Goal: Information Seeking & Learning: Learn about a topic

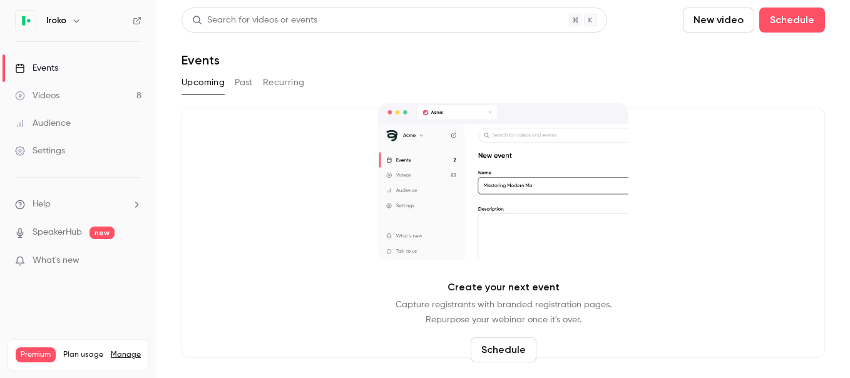
click at [243, 84] on button "Past" at bounding box center [244, 83] width 18 height 20
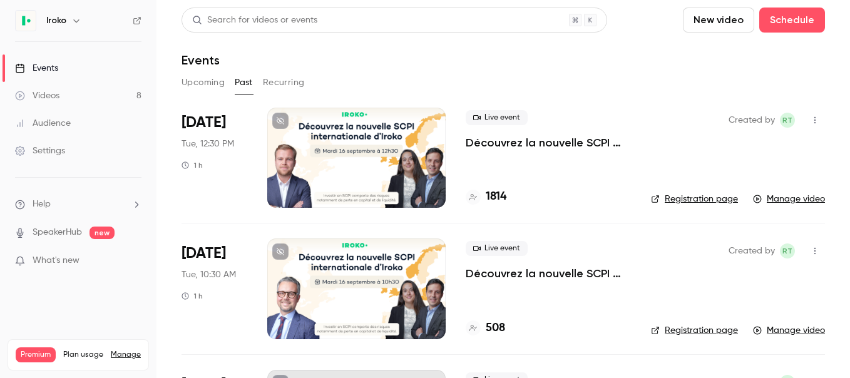
click at [496, 146] on p "Découvrez la nouvelle SCPI internationale signée [PERSON_NAME]" at bounding box center [548, 142] width 165 height 15
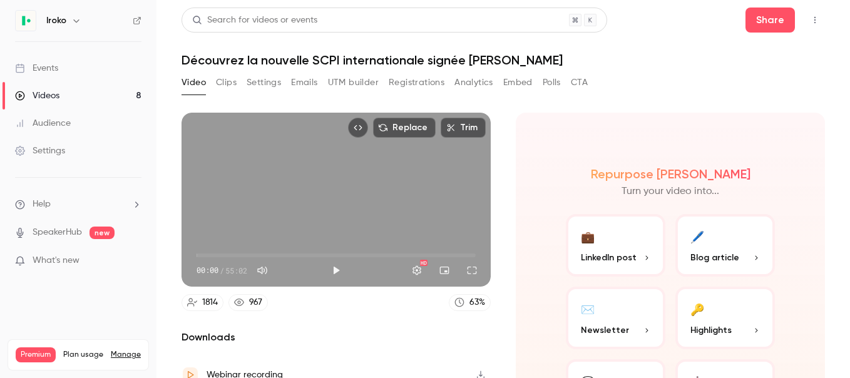
click at [470, 84] on button "Analytics" at bounding box center [473, 83] width 39 height 20
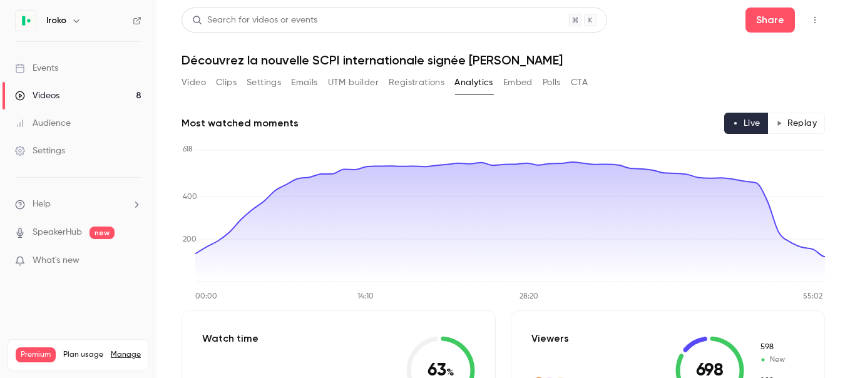
click at [198, 87] on button "Video" at bounding box center [193, 83] width 24 height 20
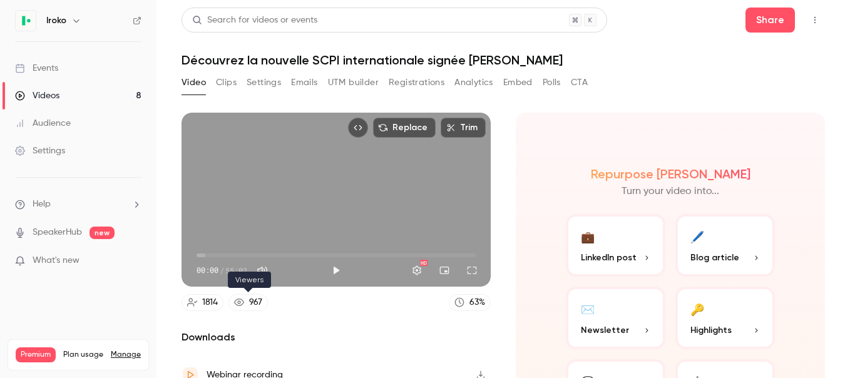
click at [256, 301] on div "967" at bounding box center [255, 302] width 13 height 13
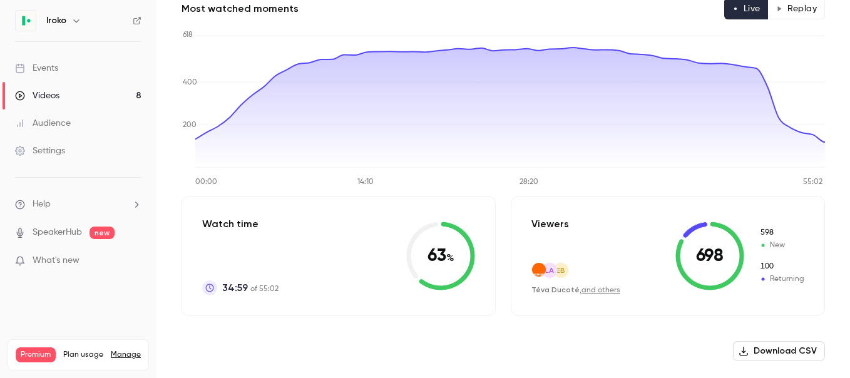
scroll to position [26, 0]
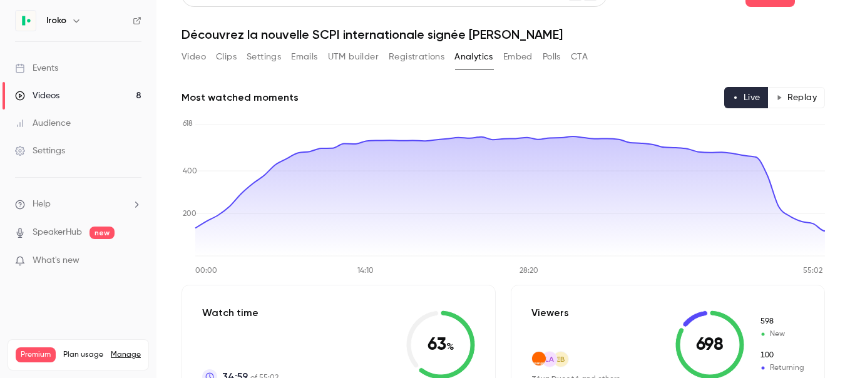
click at [797, 91] on button "Replay" at bounding box center [796, 97] width 57 height 21
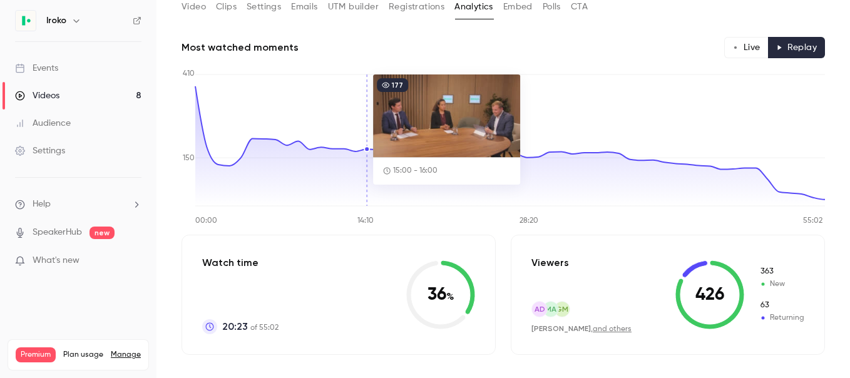
scroll to position [0, 0]
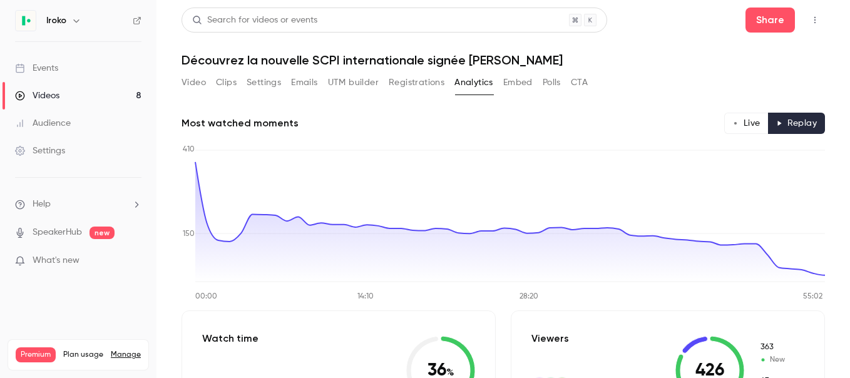
click at [269, 83] on button "Settings" at bounding box center [264, 83] width 34 height 20
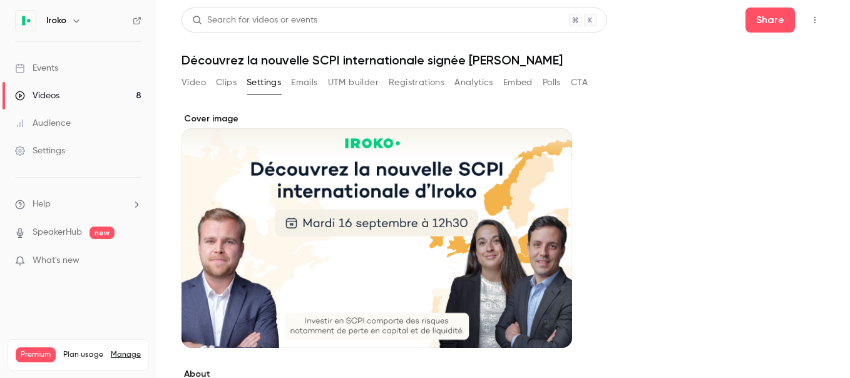
click at [302, 83] on button "Emails" at bounding box center [304, 83] width 26 height 20
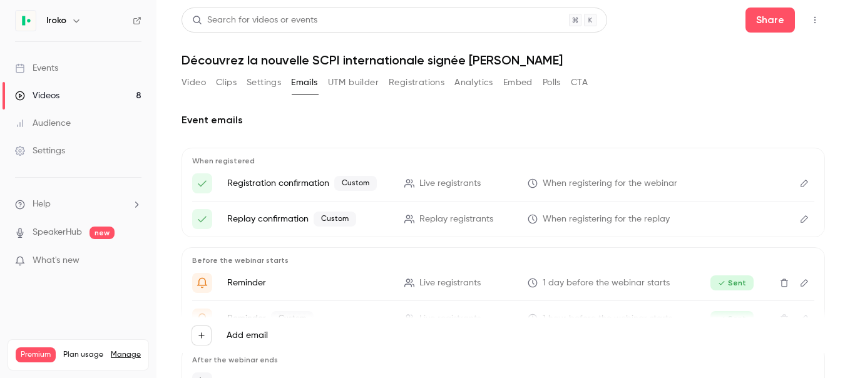
click at [264, 84] on button "Settings" at bounding box center [264, 83] width 34 height 20
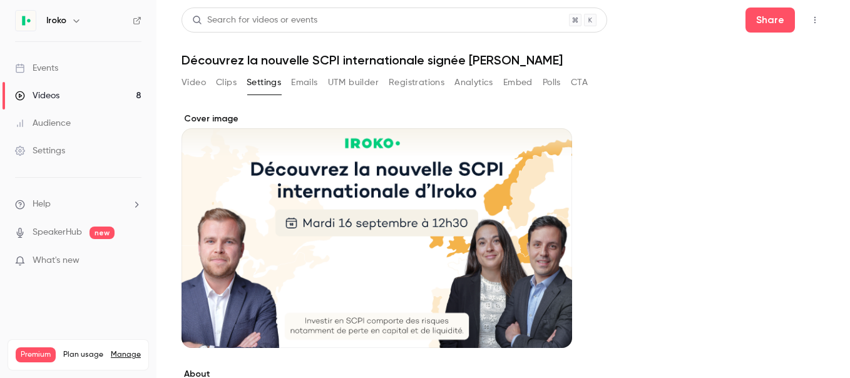
click at [74, 87] on link "Videos 8" at bounding box center [78, 96] width 156 height 28
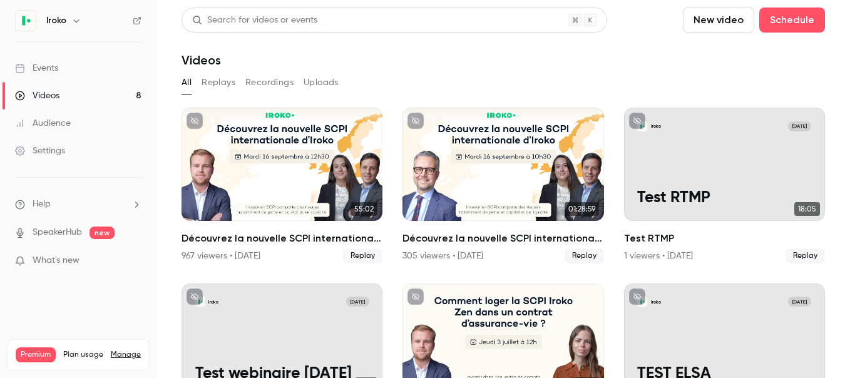
click at [217, 85] on button "Replays" at bounding box center [218, 83] width 34 height 20
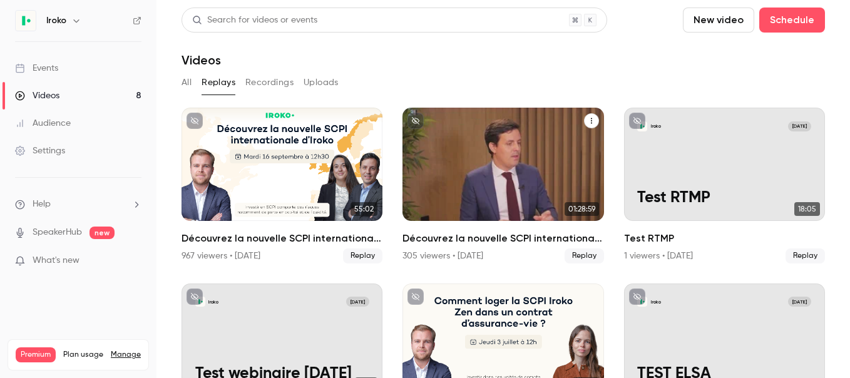
click at [497, 237] on h2 "Découvrez la nouvelle SCPI internationale d'Iroko" at bounding box center [502, 238] width 201 height 15
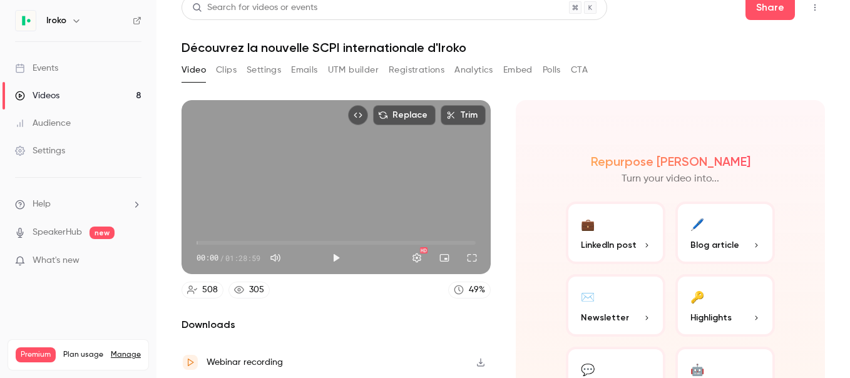
scroll to position [16, 0]
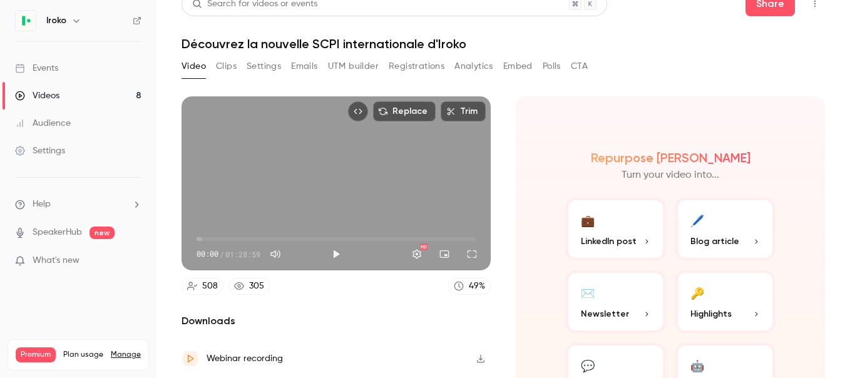
click at [402, 59] on button "Registrations" at bounding box center [417, 66] width 56 height 20
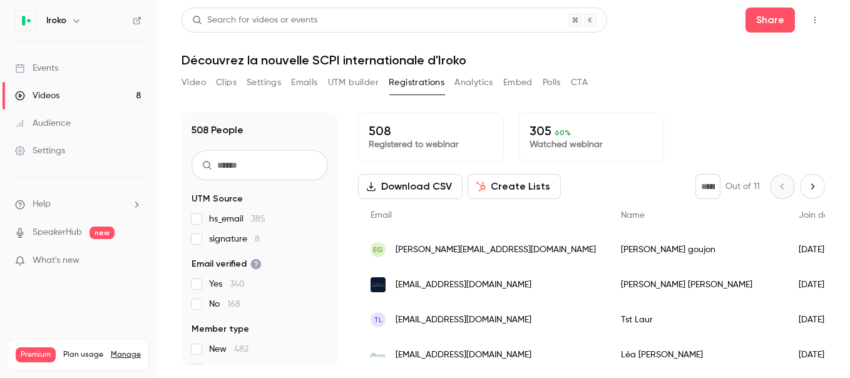
click at [472, 83] on button "Analytics" at bounding box center [473, 83] width 39 height 20
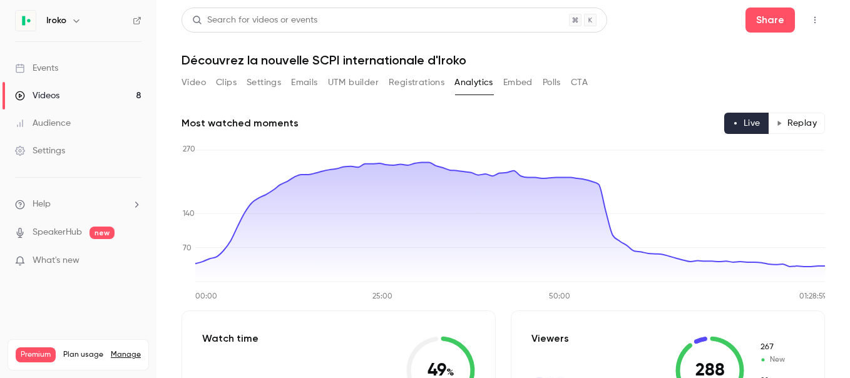
click at [787, 114] on button "Replay" at bounding box center [796, 123] width 57 height 21
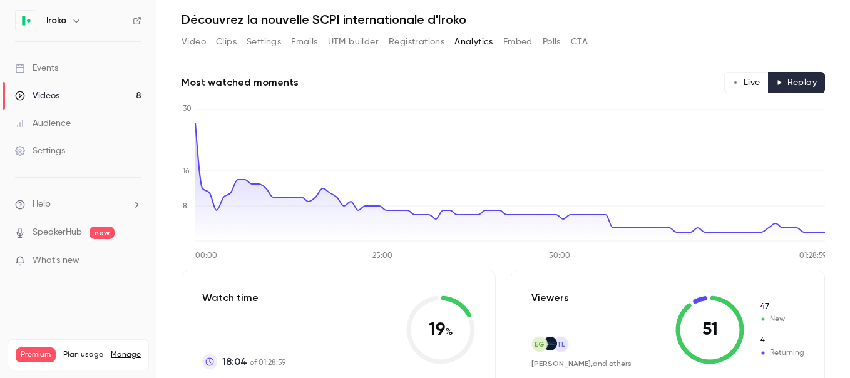
scroll to position [18, 0]
